Goal: Navigation & Orientation: Find specific page/section

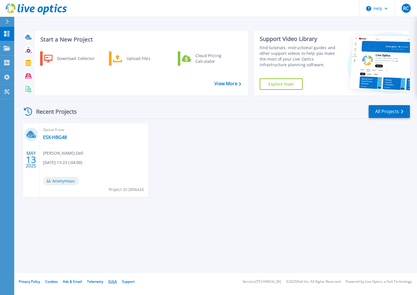
click at [112, 281] on link "EULA" at bounding box center [112, 281] width 9 height 5
click at [35, 281] on link "Privacy Policy" at bounding box center [29, 281] width 21 height 5
